Goal: Task Accomplishment & Management: Manage account settings

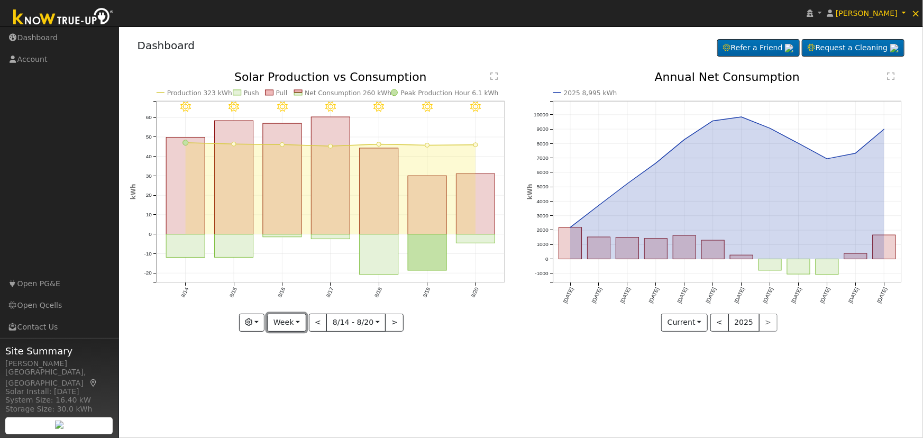
click at [293, 324] on button "Week" at bounding box center [286, 323] width 39 height 18
click at [297, 374] on link "Month" at bounding box center [305, 374] width 74 height 15
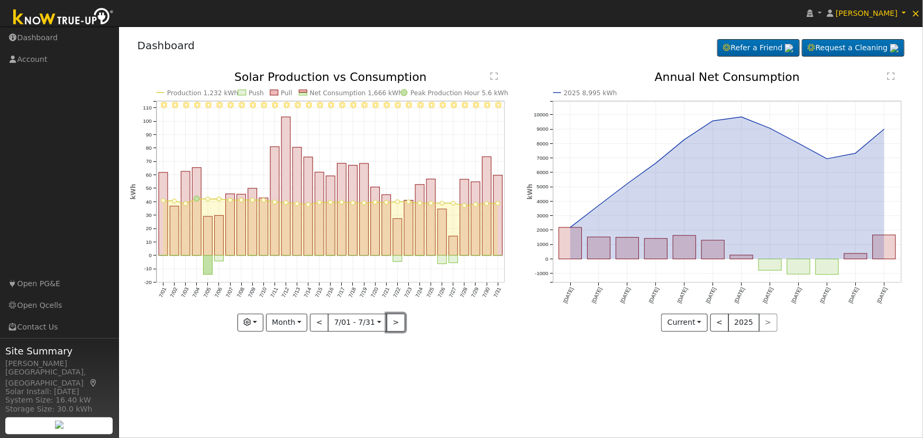
click at [396, 325] on button ">" at bounding box center [396, 323] width 19 height 18
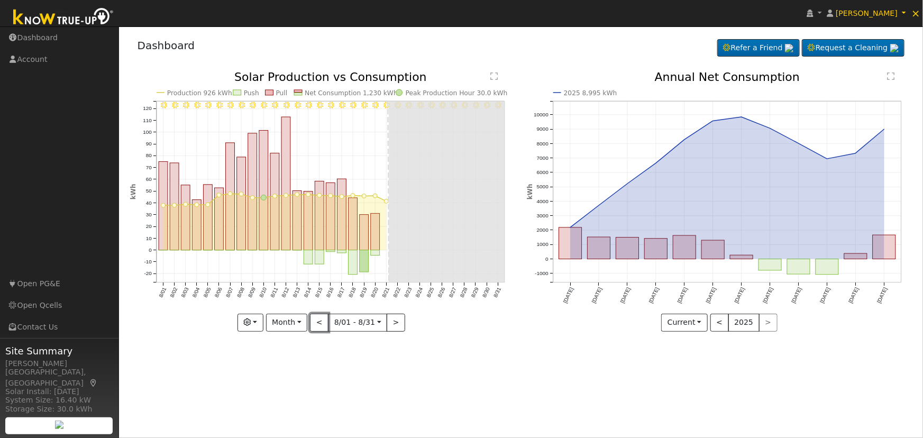
click at [316, 322] on button "<" at bounding box center [319, 323] width 19 height 18
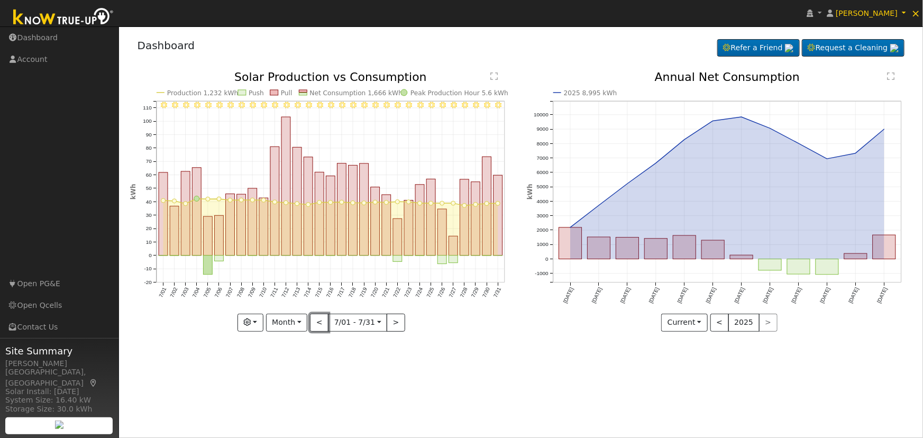
click at [316, 322] on button "<" at bounding box center [319, 323] width 19 height 18
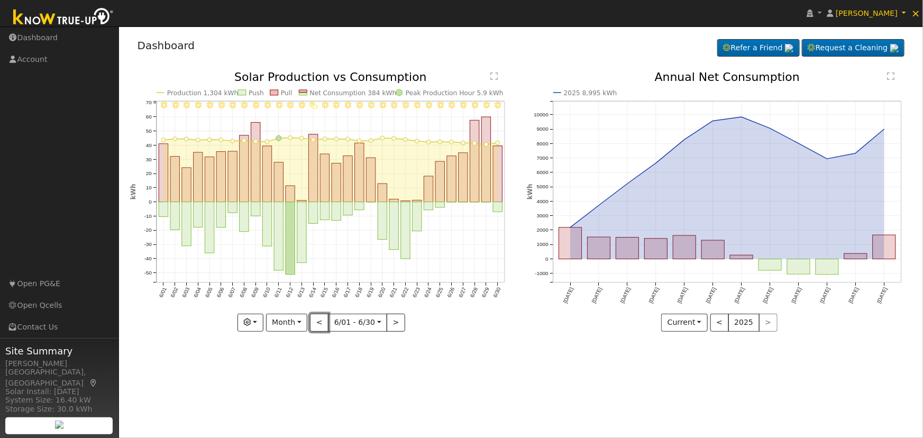
click at [316, 322] on button "<" at bounding box center [319, 323] width 19 height 18
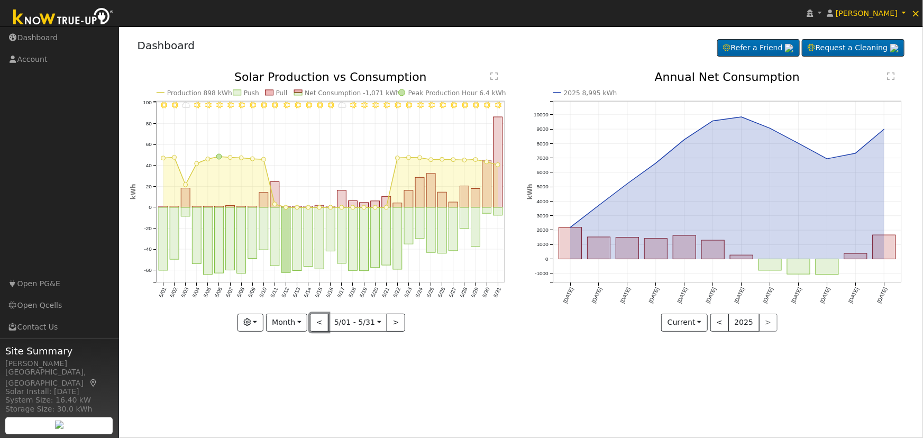
click at [316, 322] on button "<" at bounding box center [319, 323] width 19 height 18
type input "[DATE]"
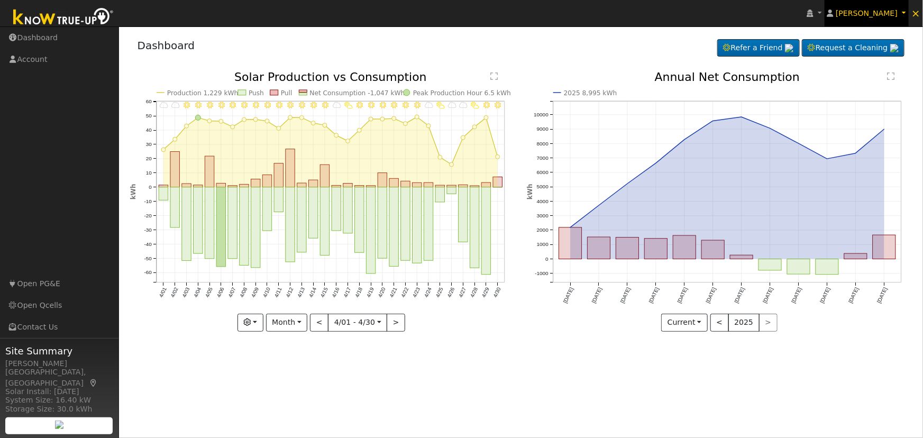
click at [876, 16] on span "[PERSON_NAME]" at bounding box center [867, 13] width 62 height 8
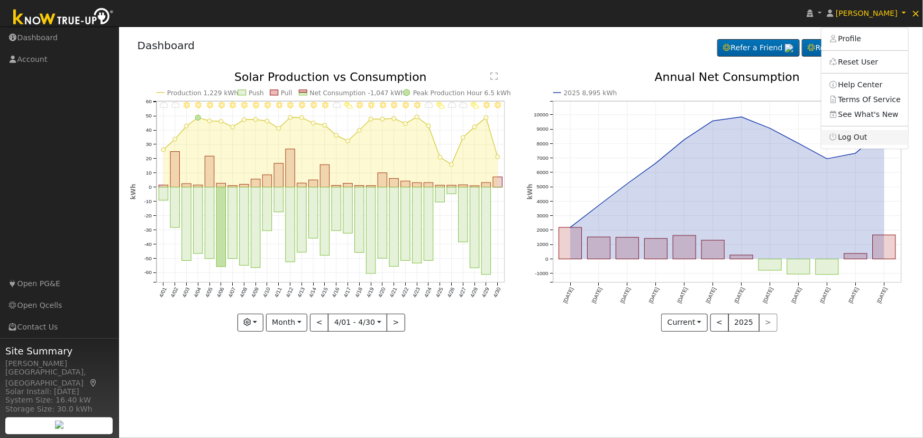
click at [867, 132] on link "Log Out" at bounding box center [865, 137] width 87 height 15
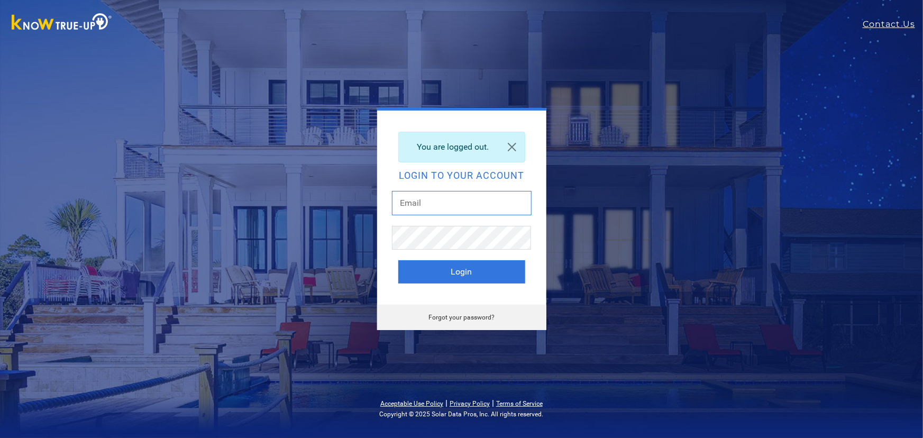
click at [420, 201] on input "text" at bounding box center [462, 203] width 140 height 24
type input "dgibby024@gmail.com"
click at [467, 277] on button "Login" at bounding box center [461, 271] width 127 height 23
